Goal: Information Seeking & Learning: Learn about a topic

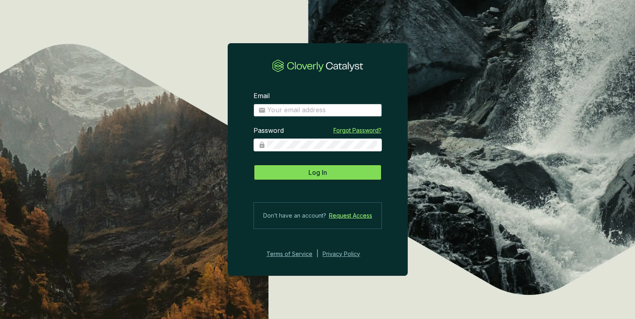
type input "[EMAIL_ADDRESS][DOMAIN_NAME]"
click at [322, 175] on span "Log In" at bounding box center [318, 173] width 19 height 10
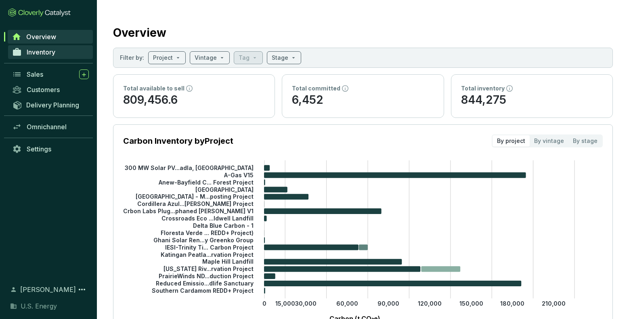
click at [44, 56] on span "Inventory" at bounding box center [41, 52] width 29 height 8
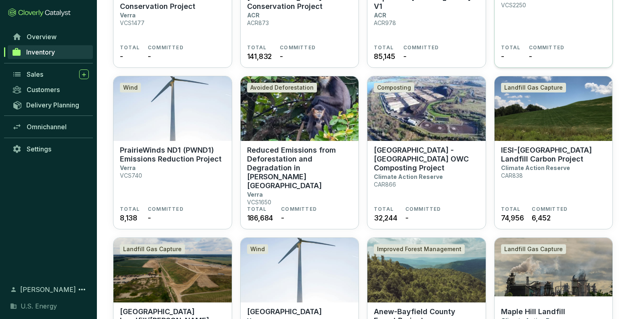
scroll to position [162, 0]
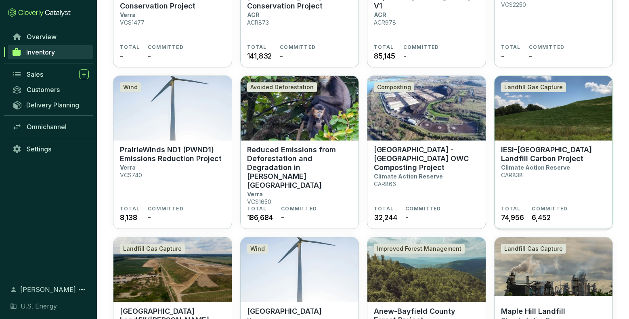
click at [525, 158] on p "IESI-[GEOGRAPHIC_DATA] Landfill Carbon Project" at bounding box center [553, 154] width 105 height 18
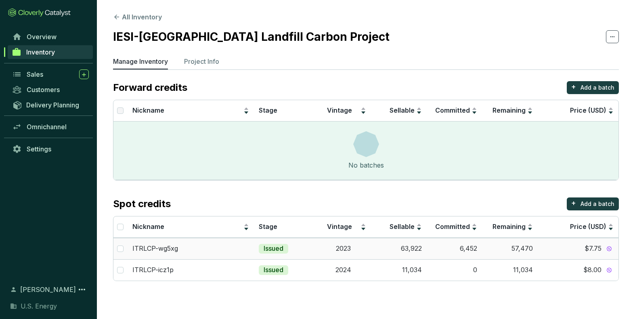
click at [407, 250] on td "63,922" at bounding box center [399, 248] width 56 height 21
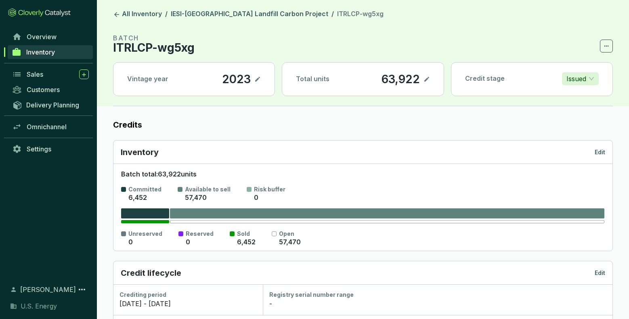
click at [427, 79] on icon at bounding box center [427, 79] width 5 height 5
click at [427, 78] on icon at bounding box center [427, 79] width 6 height 10
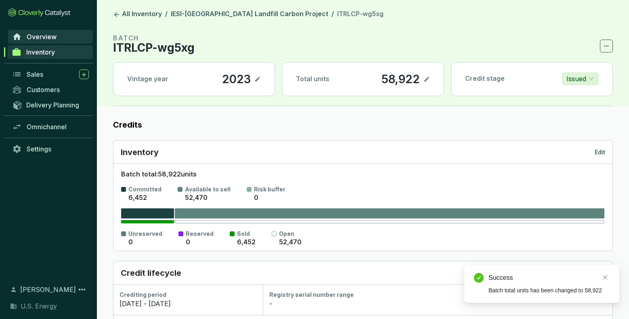
click at [42, 37] on span "Overview" at bounding box center [42, 37] width 30 height 8
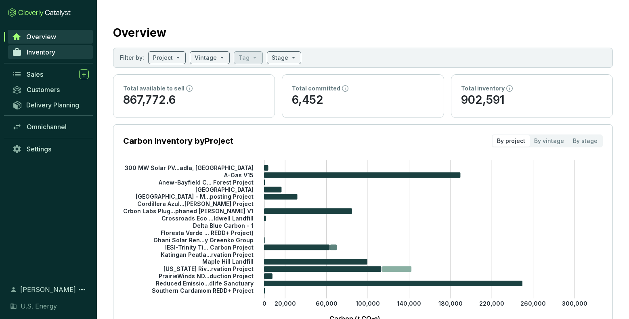
click at [32, 53] on span "Inventory" at bounding box center [41, 52] width 29 height 8
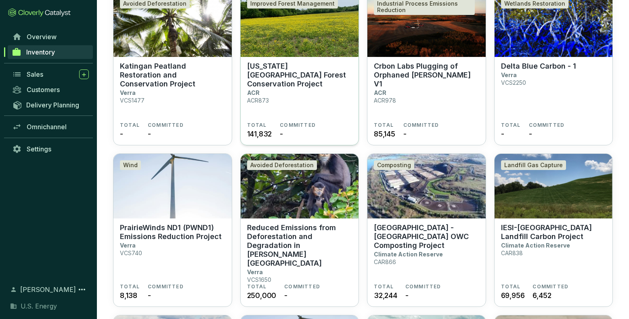
scroll to position [162, 0]
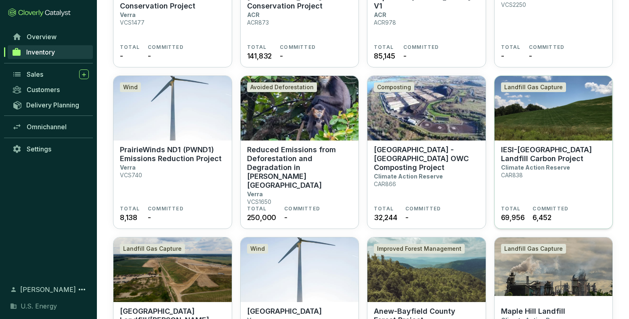
click at [545, 158] on p "IESI-[GEOGRAPHIC_DATA] Landfill Carbon Project" at bounding box center [553, 154] width 105 height 18
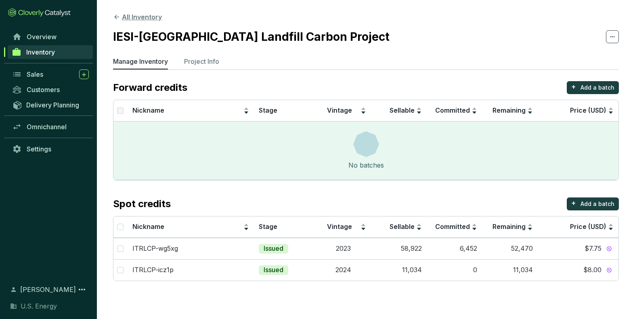
click at [140, 19] on button "All Inventory" at bounding box center [137, 17] width 49 height 10
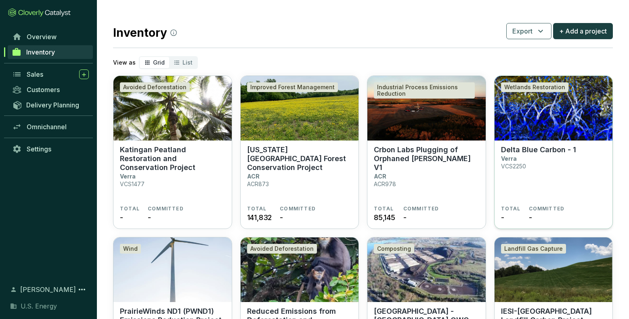
click at [561, 150] on p "Delta Blue Carbon - 1" at bounding box center [538, 149] width 75 height 9
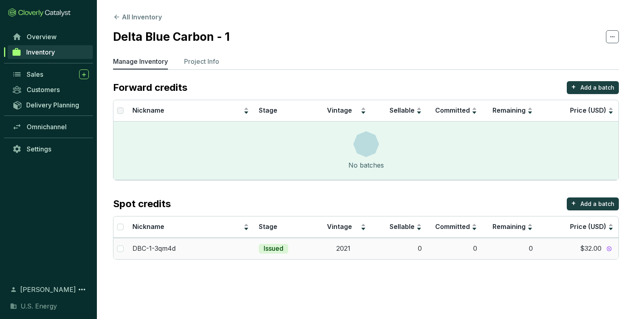
click at [419, 248] on td "0" at bounding box center [399, 248] width 56 height 21
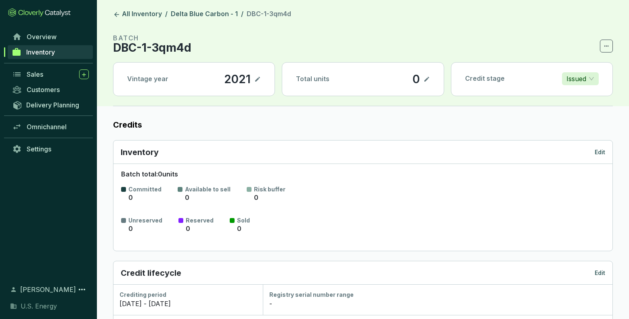
click at [426, 80] on icon at bounding box center [427, 79] width 5 height 5
click at [426, 79] on icon at bounding box center [427, 79] width 6 height 10
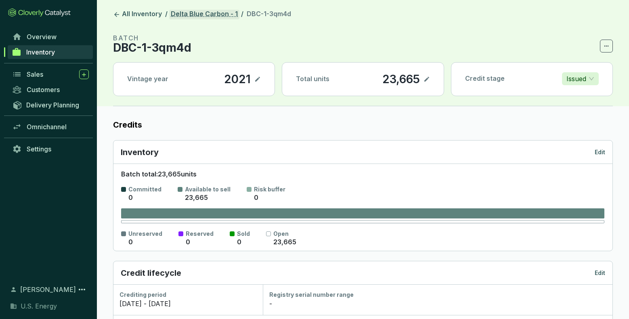
click at [194, 15] on link "Delta Blue Carbon - 1" at bounding box center [204, 15] width 70 height 10
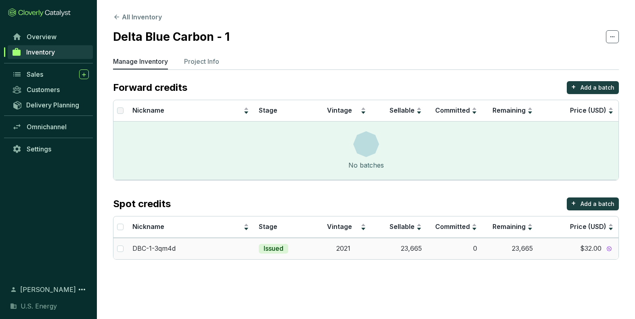
click at [587, 248] on span "$32.00" at bounding box center [591, 248] width 21 height 9
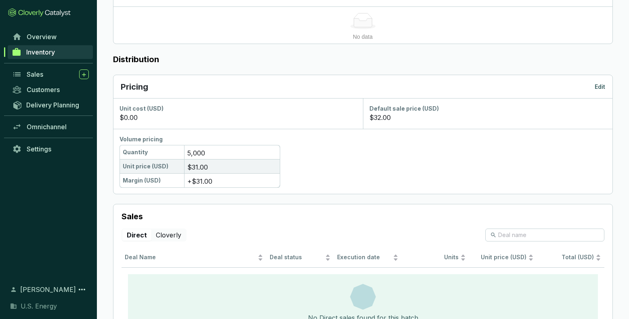
scroll to position [439, 0]
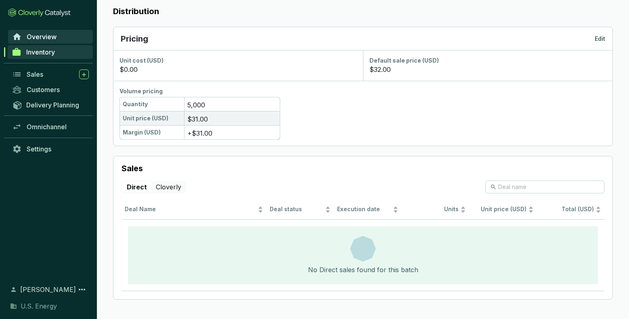
click at [38, 37] on span "Overview" at bounding box center [42, 37] width 30 height 8
